Goal: Information Seeking & Learning: Learn about a topic

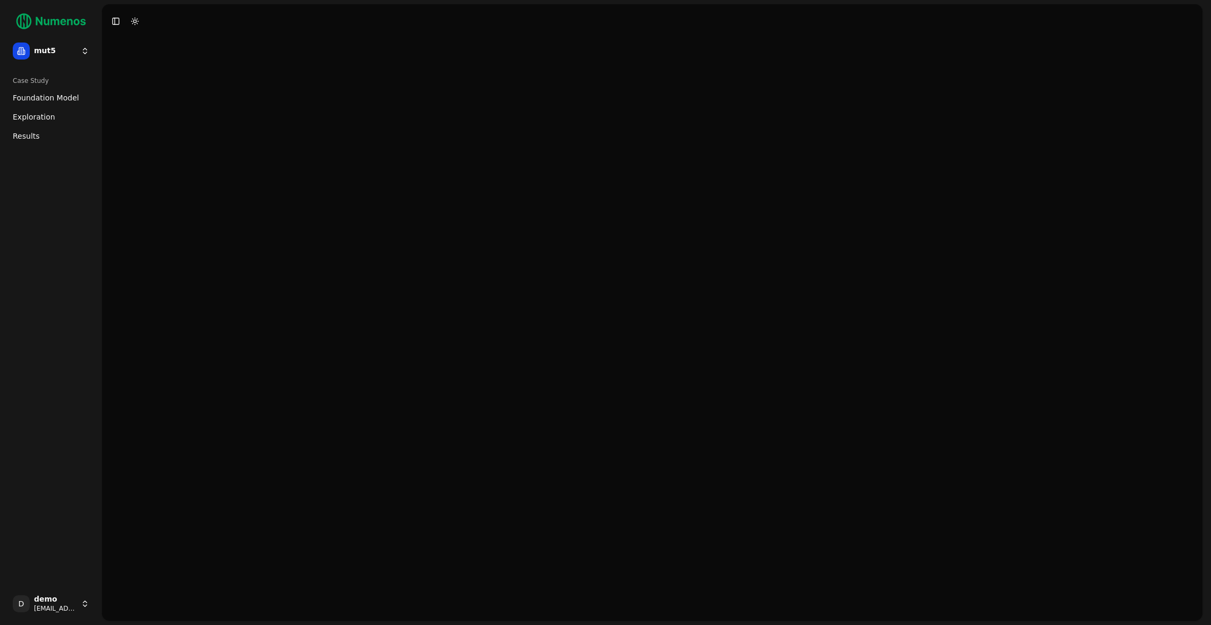
click at [105, 246] on button "Toggle Sidebar" at bounding box center [102, 312] width 8 height 625
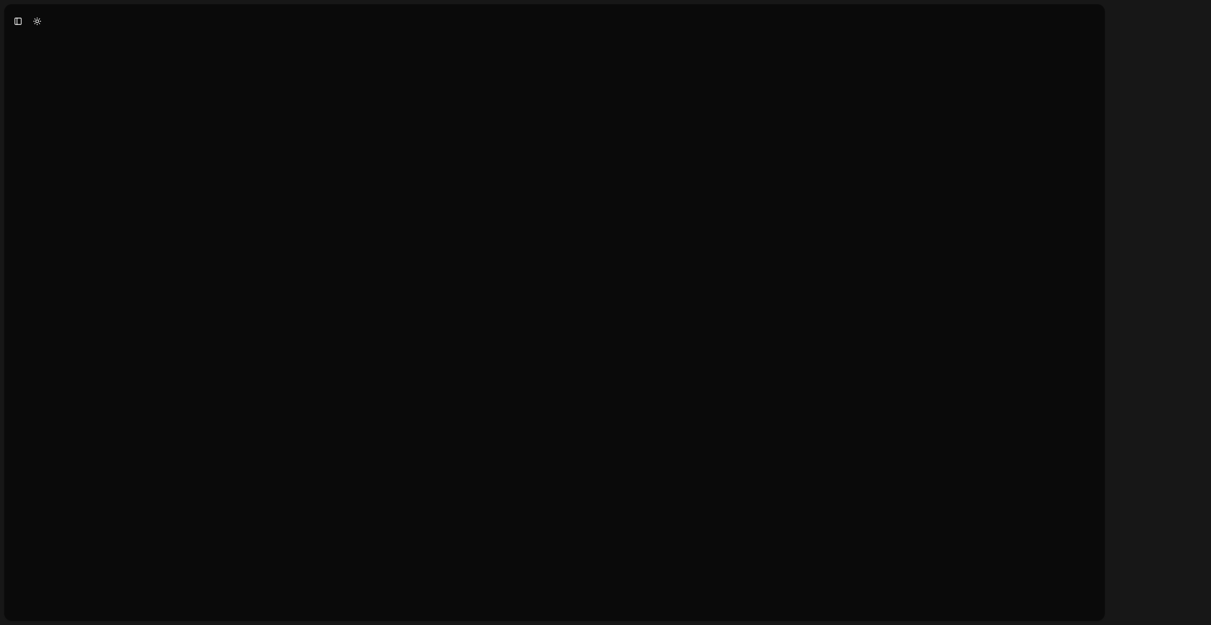
click at [60, 484] on div at bounding box center [554, 329] width 1100 height 582
click at [19, 22] on button "Toggle Sidebar" at bounding box center [18, 21] width 15 height 15
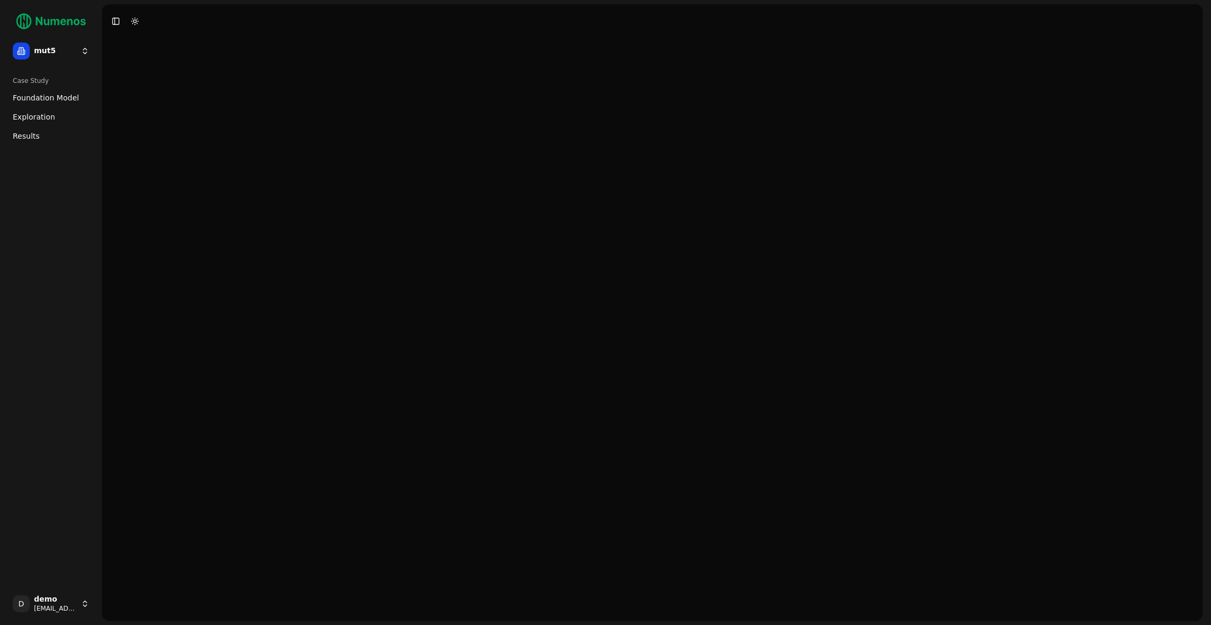
click at [67, 603] on html "mut5 Case Study Foundation Model Exploration Results D demo demo+mut5@numenos.a…" at bounding box center [605, 312] width 1211 height 625
click at [129, 611] on div "Log out" at bounding box center [155, 605] width 114 height 17
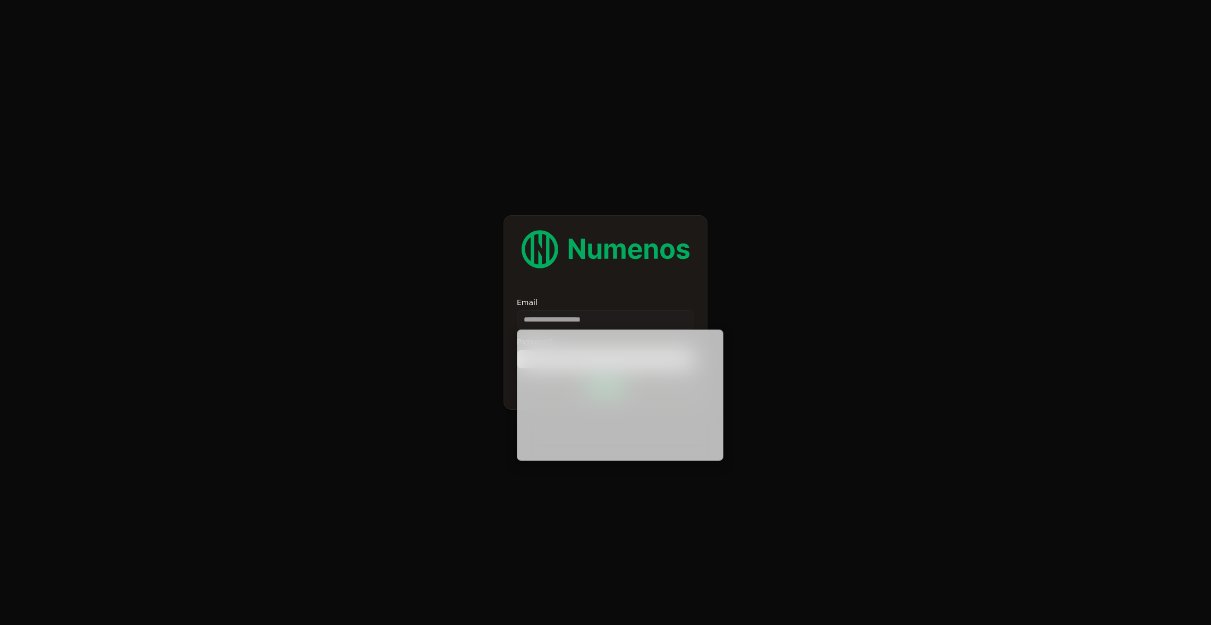
type input "**********"
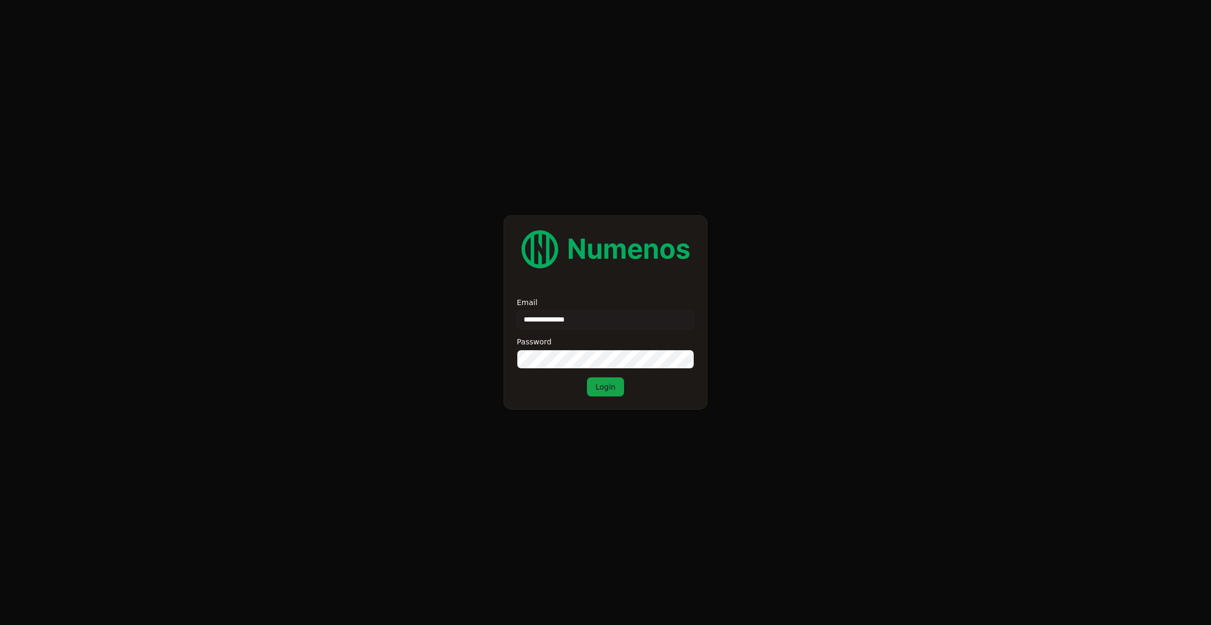
click at [587, 377] on button "Login" at bounding box center [605, 386] width 37 height 19
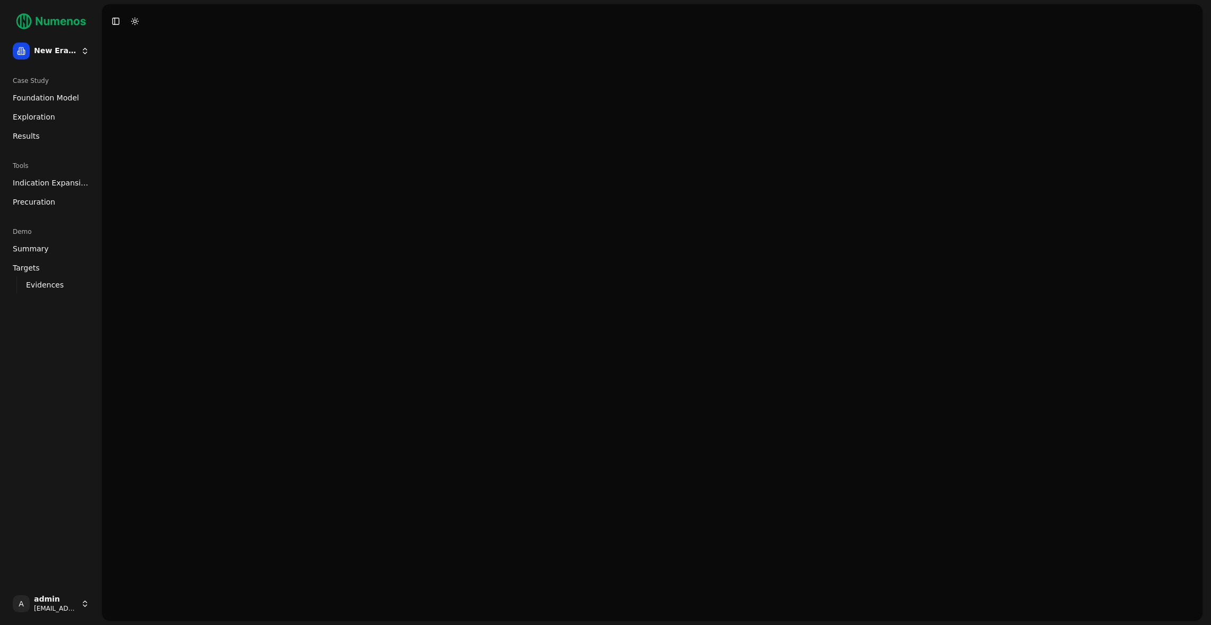
click at [61, 203] on link "Precuration" at bounding box center [50, 201] width 85 height 17
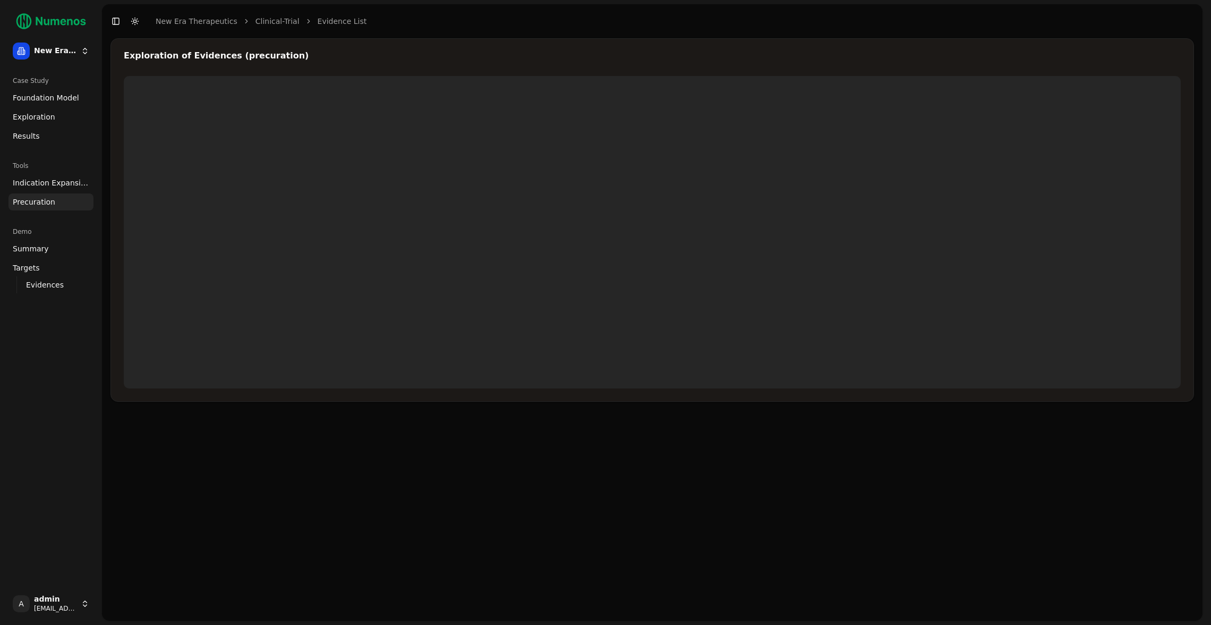
click at [72, 341] on div "Case Study Foundation Model Exploration Results Tools Indication Expansion Prec…" at bounding box center [50, 327] width 93 height 518
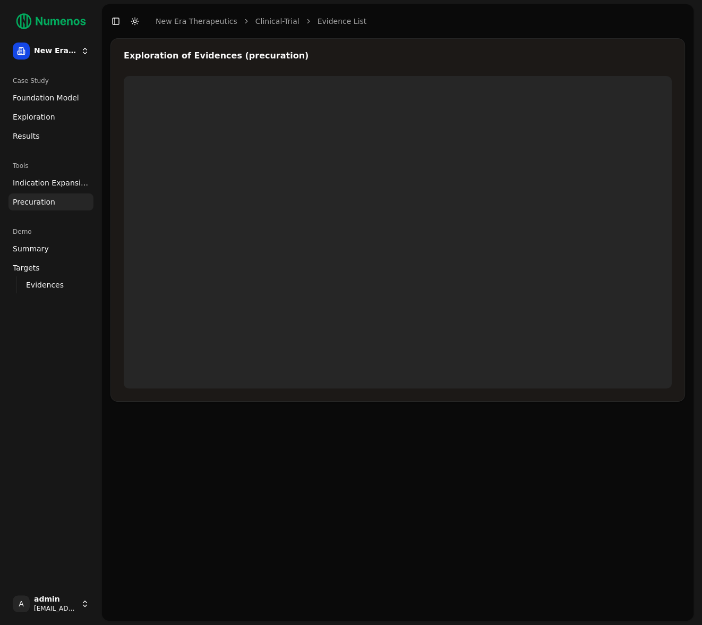
click at [372, 50] on div "Exploration of Evidences (precuration)" at bounding box center [397, 219] width 575 height 363
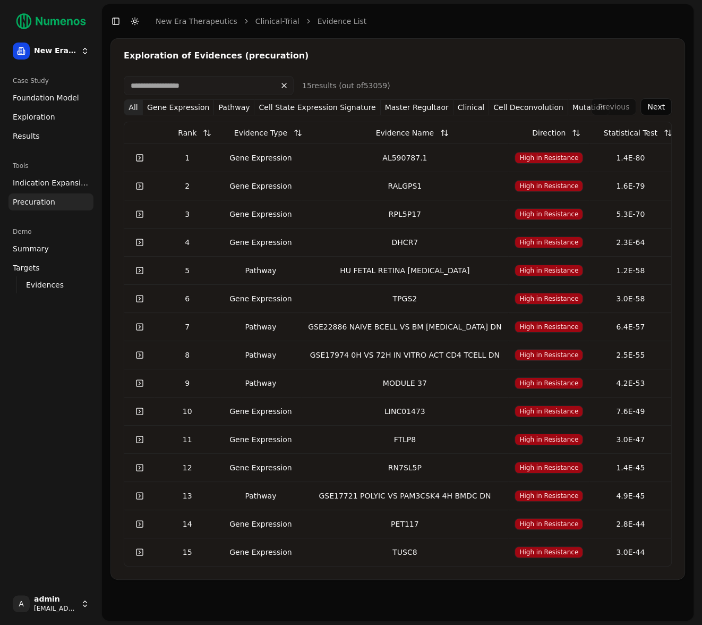
click at [201, 98] on div "15 result s (out of 53059 ) All Gene Expression Pathway Cell State Expression S…" at bounding box center [329, 95] width 411 height 39
click at [195, 95] on div "15 result s (out of 53059 ) All Gene Expression Pathway Cell State Expression S…" at bounding box center [329, 95] width 411 height 39
click at [195, 92] on input at bounding box center [209, 85] width 170 height 19
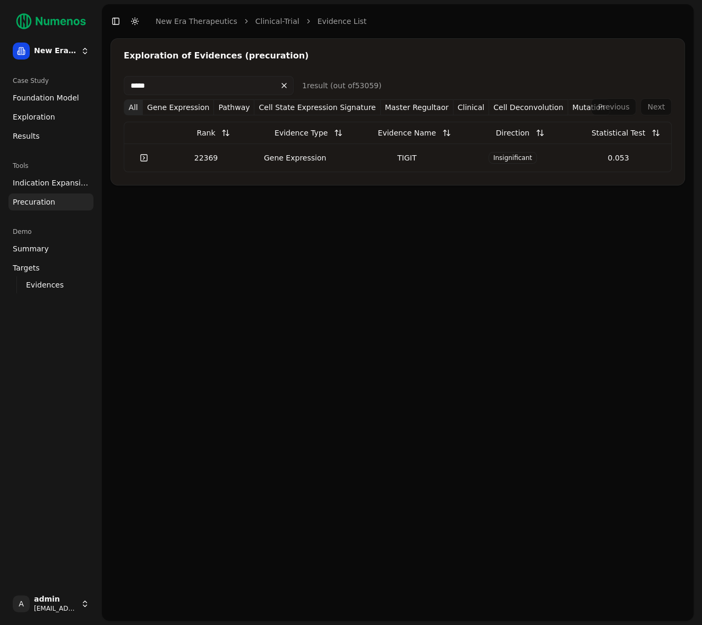
type input "*****"
click at [148, 155] on link at bounding box center [143, 157] width 21 height 19
